Goal: Check status

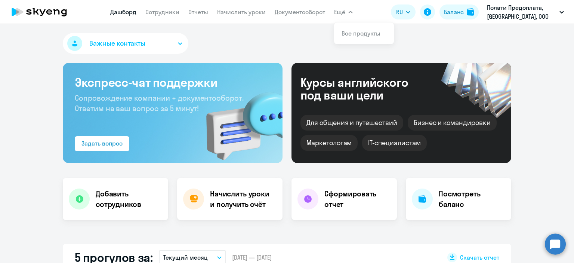
select select "30"
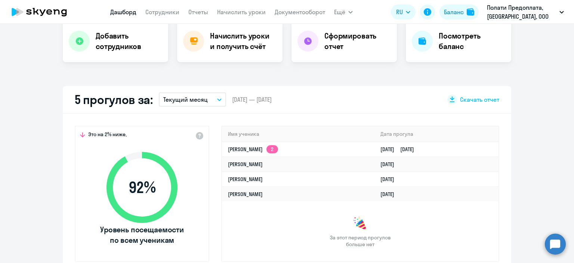
scroll to position [166, 0]
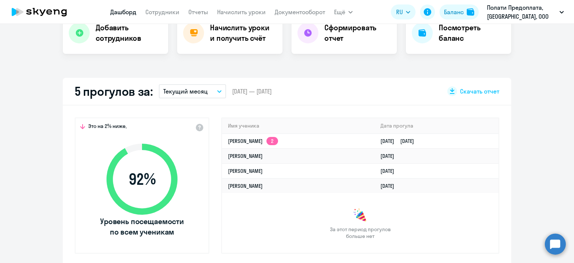
select select "30"
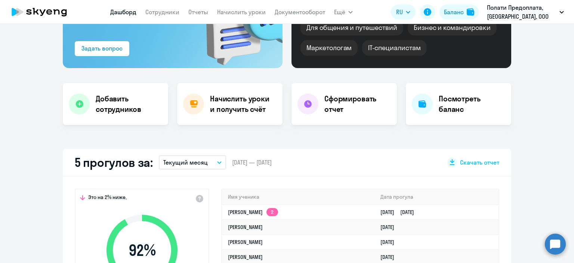
scroll to position [96, 0]
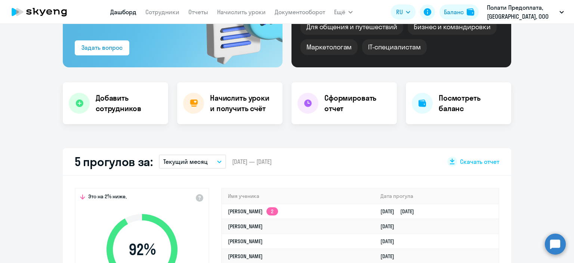
select select "30"
